Goal: Transaction & Acquisition: Purchase product/service

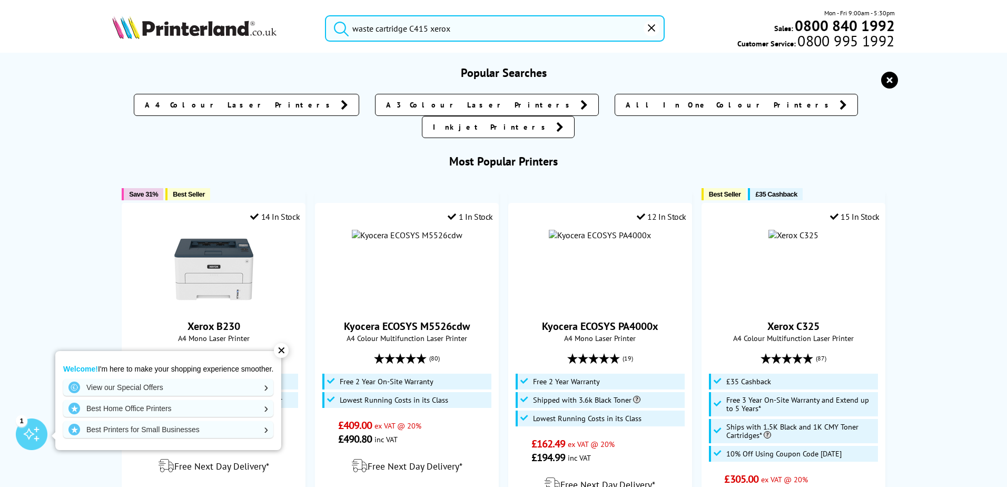
click at [466, 33] on input "waste cartridge C415 xerox" at bounding box center [495, 28] width 340 height 26
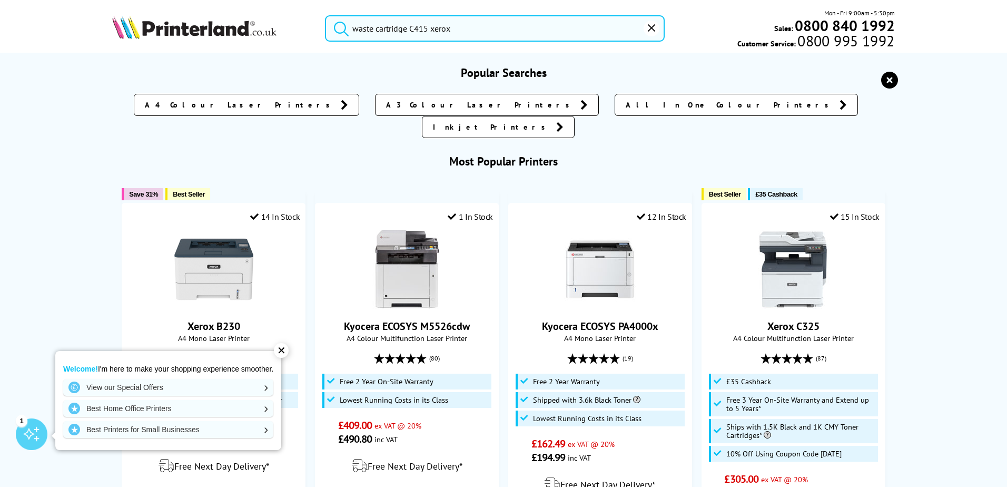
click at [325, 15] on button "submit" at bounding box center [338, 26] width 26 height 23
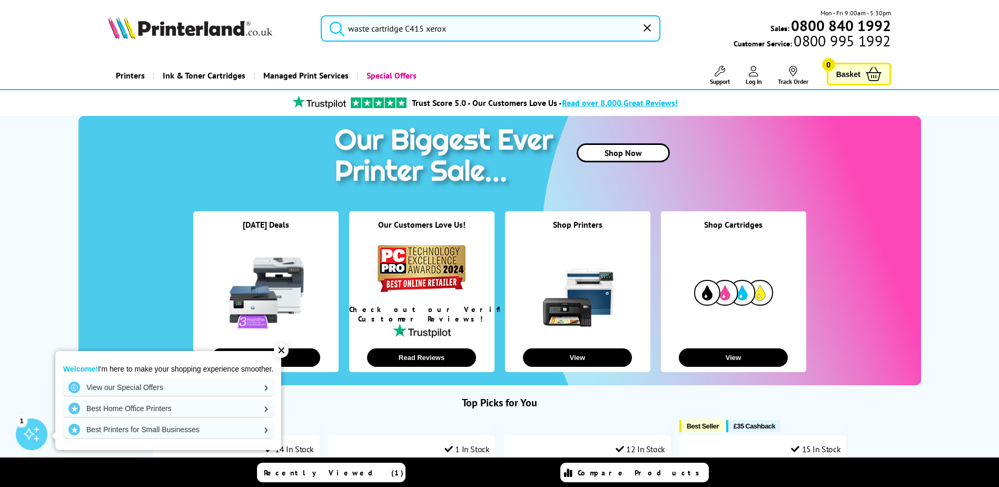
click at [284, 353] on div "✕" at bounding box center [281, 350] width 15 height 15
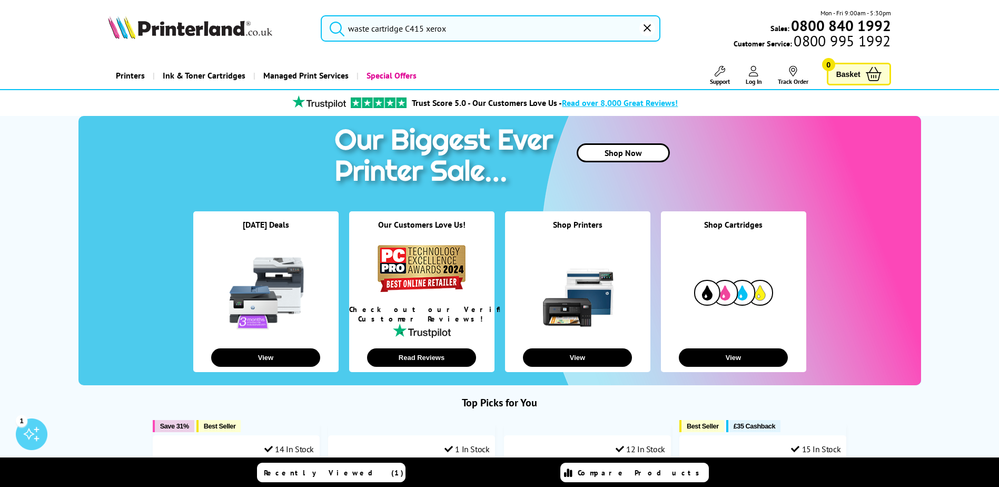
click at [495, 29] on input "waste cartridge C415 xerox" at bounding box center [491, 28] width 340 height 26
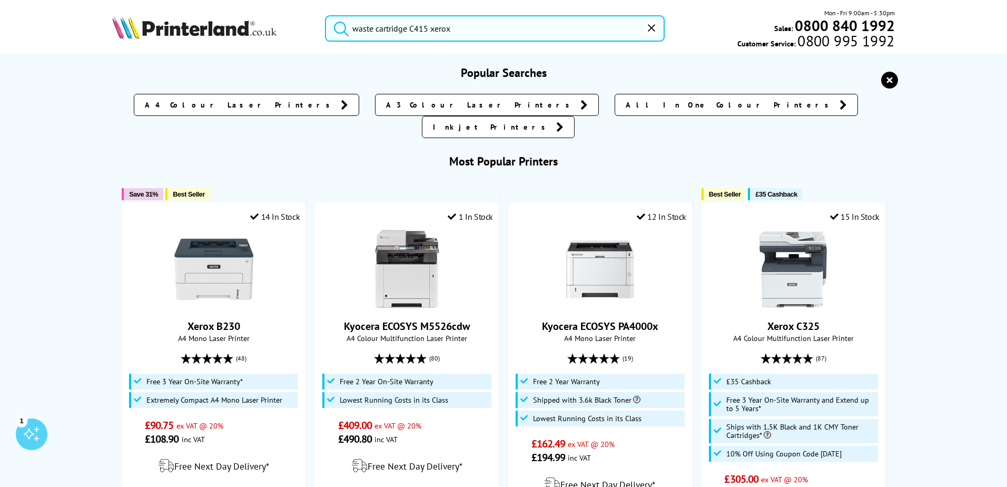
click at [325, 15] on button "submit" at bounding box center [338, 26] width 26 height 23
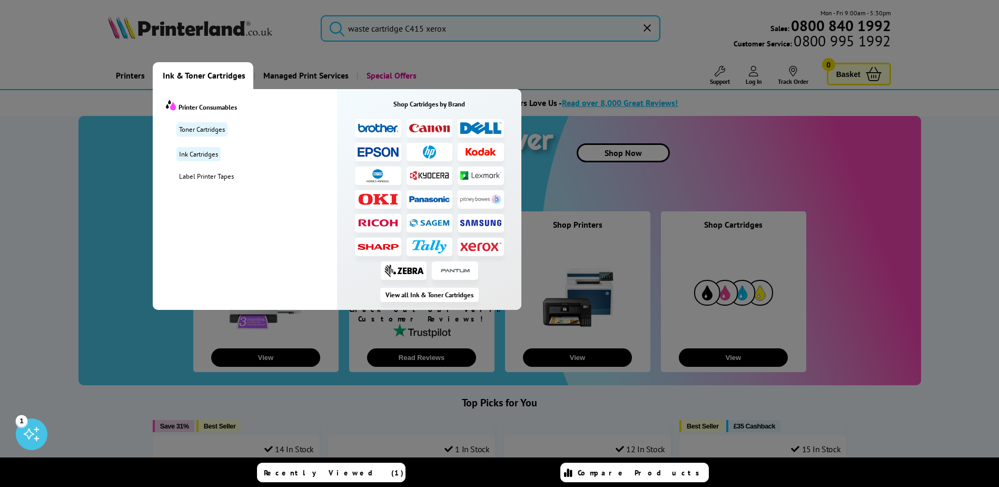
click at [206, 79] on span "Ink & Toner Cartridges" at bounding box center [204, 75] width 83 height 27
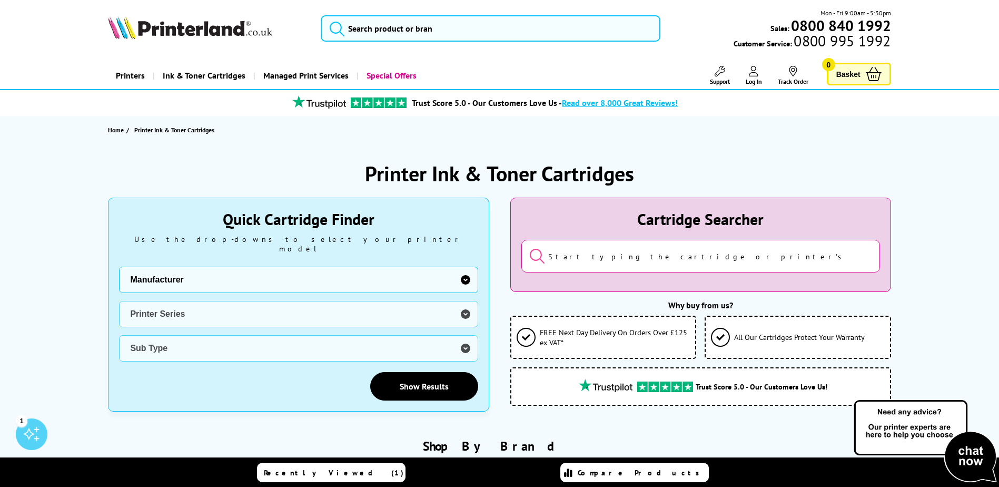
click at [467, 274] on select "Manufacturer Brother Canon Dell Dymo Epson HP Kodak Konica Minolta Kyocera Lexm…" at bounding box center [298, 279] width 359 height 26
select select "13815"
click at [119, 266] on select "Manufacturer Brother Canon Dell Dymo Epson HP Kodak Konica Minolta Kyocera Lexm…" at bounding box center [298, 279] width 359 height 26
drag, startPoint x: 205, startPoint y: 306, endPoint x: 231, endPoint y: 305, distance: 25.8
click at [212, 306] on select "Printer Series B Series C Series Phaser Series VersaLink Series WorkCentre Seri…" at bounding box center [298, 314] width 359 height 26
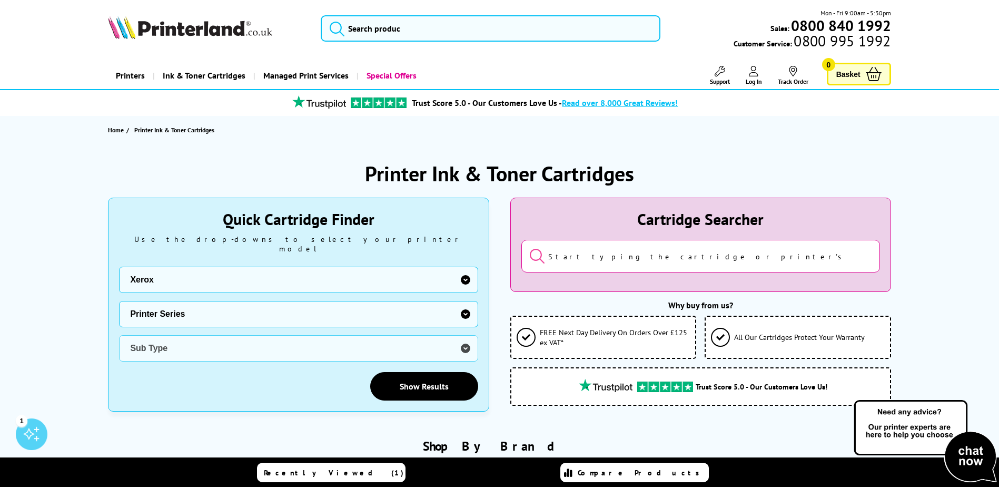
select select "33384"
click at [119, 301] on select "Printer Series B Series C Series Phaser Series VersaLink Series WorkCentre Seri…" at bounding box center [298, 314] width 359 height 26
drag, startPoint x: 218, startPoint y: 335, endPoint x: 261, endPoint y: 334, distance: 43.2
click at [222, 335] on select "Sub Type Xerox VersaLink B400 Xerox VersaLink B405 Xerox VersaLink B415 Xerox V…" at bounding box center [298, 348] width 359 height 26
select select "38923"
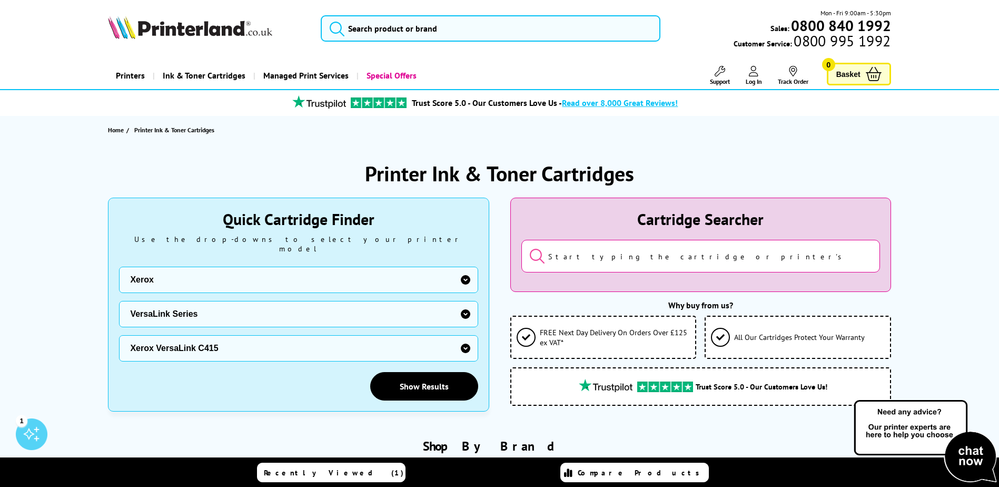
click at [119, 335] on select "Sub Type Xerox VersaLink B400 Xerox VersaLink B405 Xerox VersaLink B415 Xerox V…" at bounding box center [298, 348] width 359 height 26
click at [410, 375] on link "Show Results" at bounding box center [424, 386] width 108 height 28
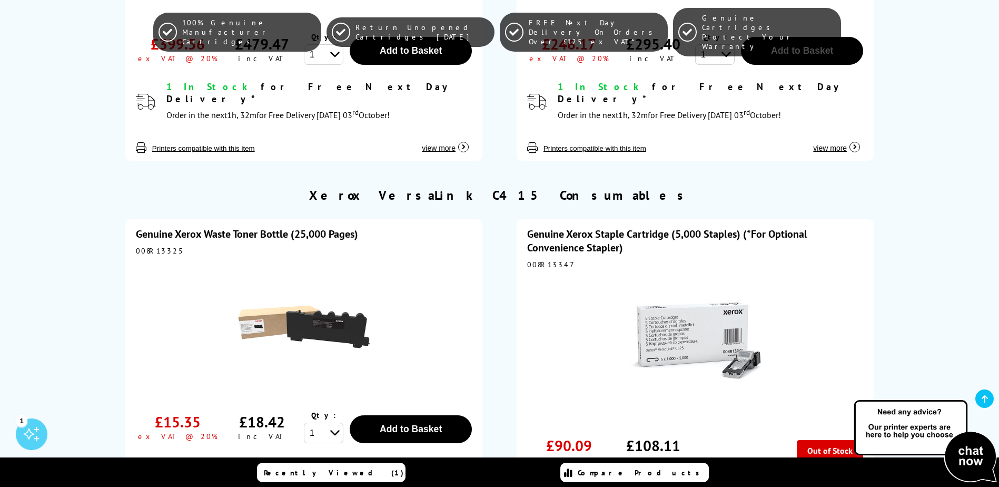
scroll to position [2633, 0]
click at [318, 261] on img at bounding box center [304, 327] width 132 height 132
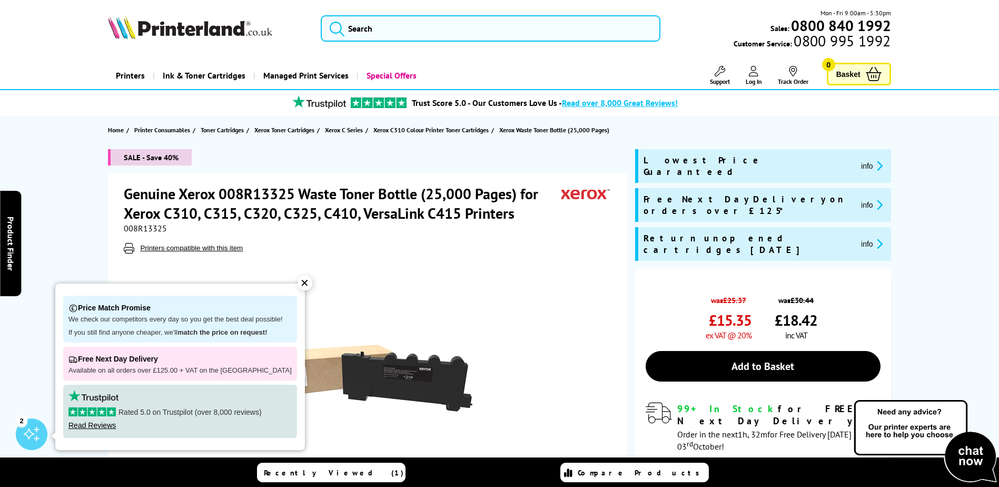
click at [298, 282] on div "✕" at bounding box center [305, 282] width 15 height 15
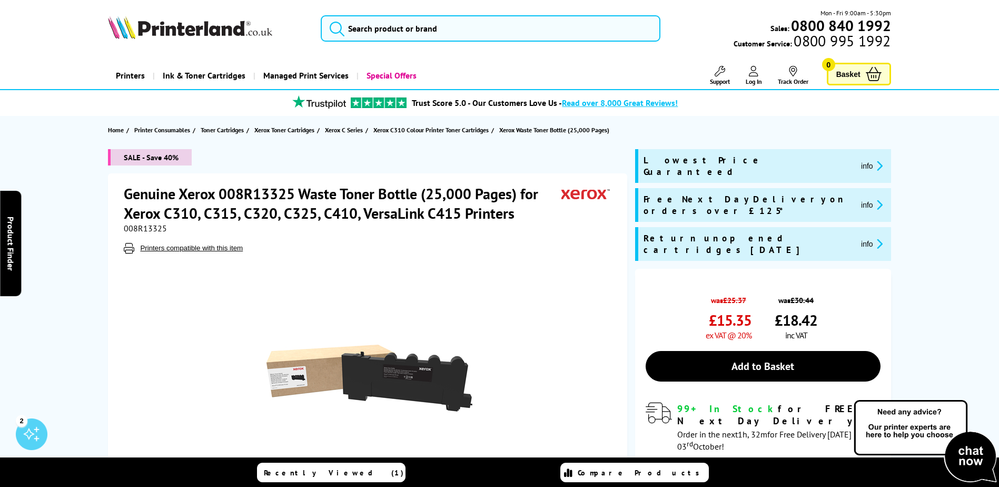
click at [205, 315] on div at bounding box center [369, 372] width 490 height 238
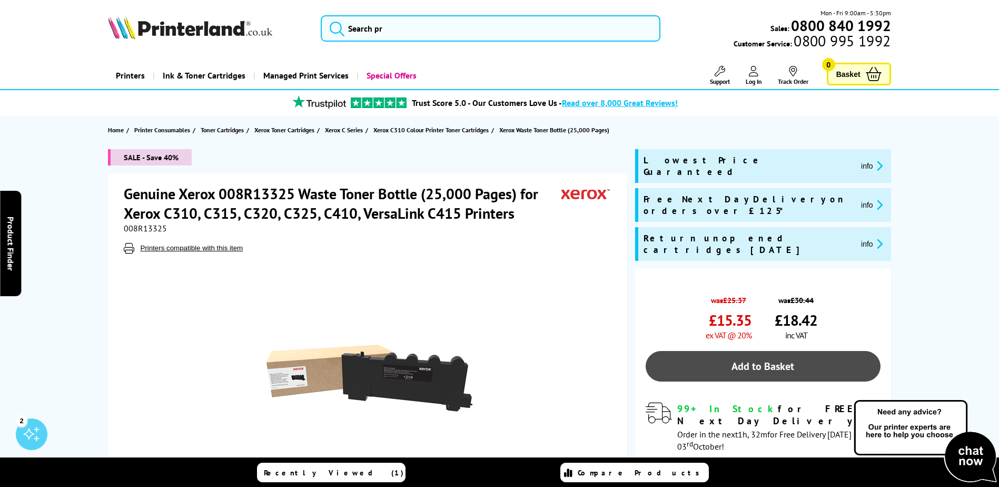
click at [756, 351] on link "Add to Basket" at bounding box center [763, 366] width 235 height 31
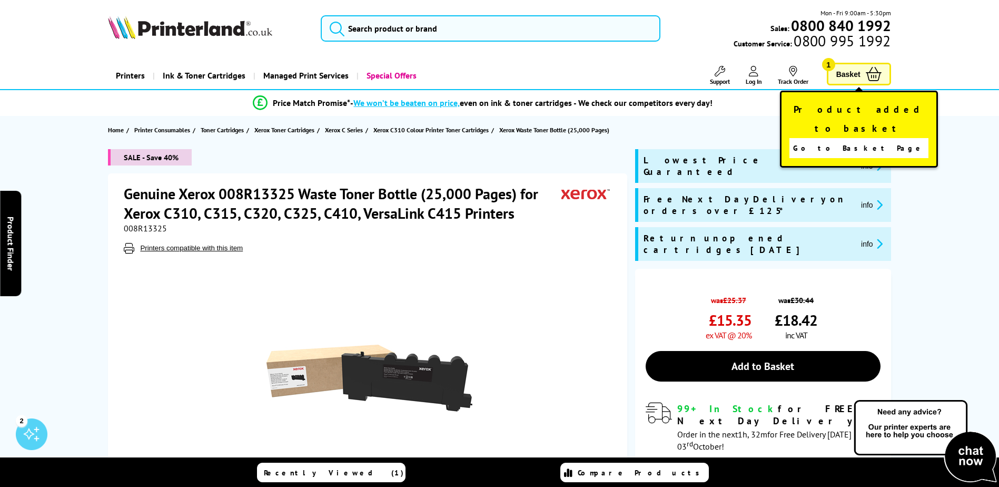
click at [827, 63] on span "1" at bounding box center [828, 64] width 13 height 13
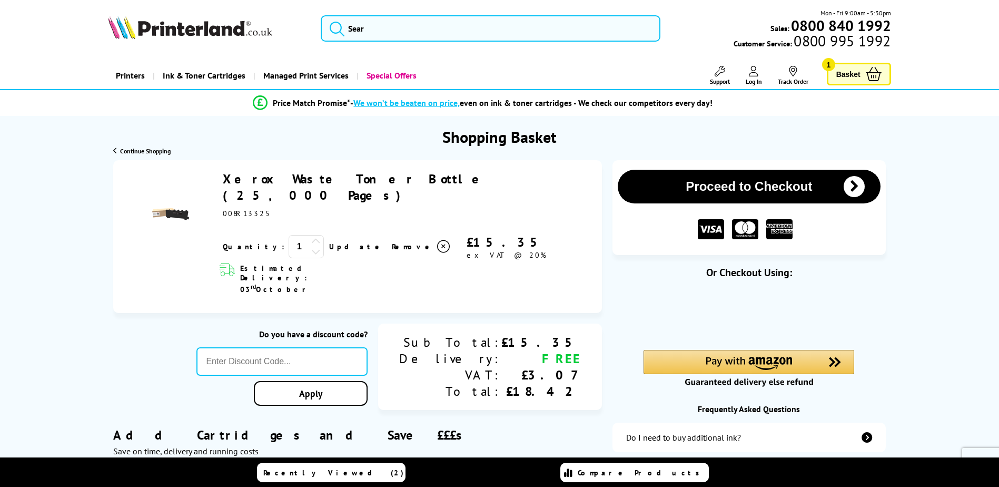
click at [749, 185] on button "Proceed to Checkout" at bounding box center [749, 187] width 262 height 34
